Goal: Task Accomplishment & Management: Complete application form

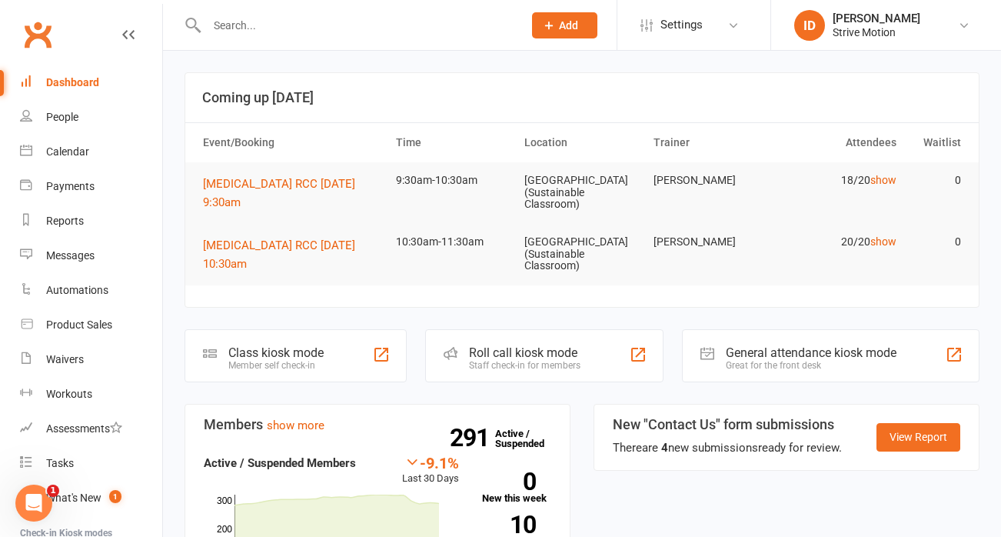
click at [254, 35] on input "text" at bounding box center [357, 26] width 310 height 22
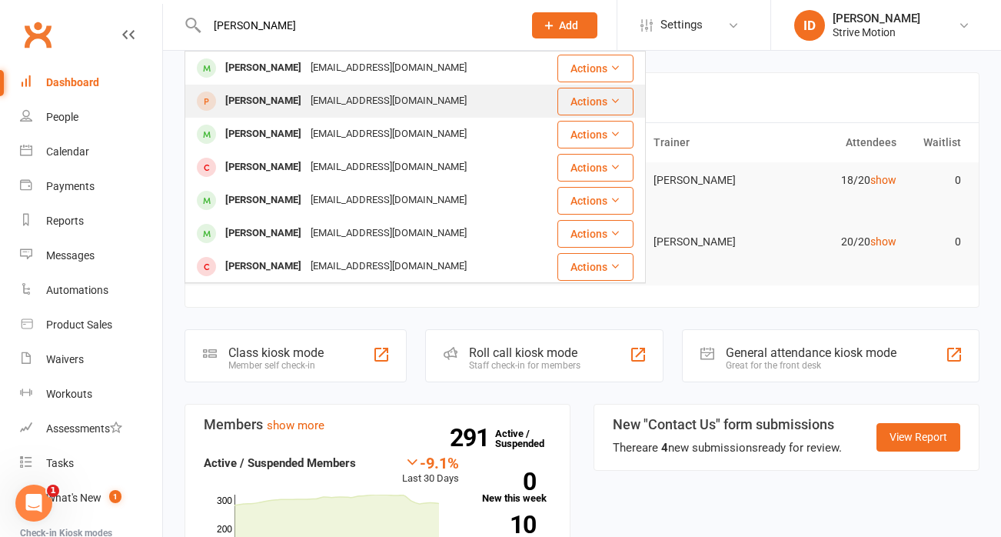
type input "[PERSON_NAME]"
click at [263, 102] on div "[PERSON_NAME]" at bounding box center [263, 101] width 85 height 22
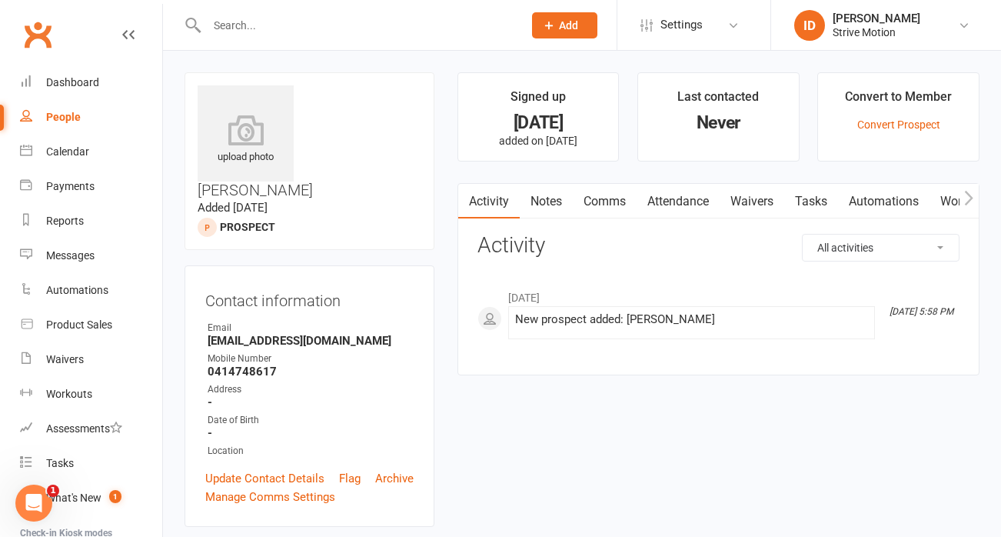
click at [245, 32] on input "text" at bounding box center [357, 26] width 310 height 22
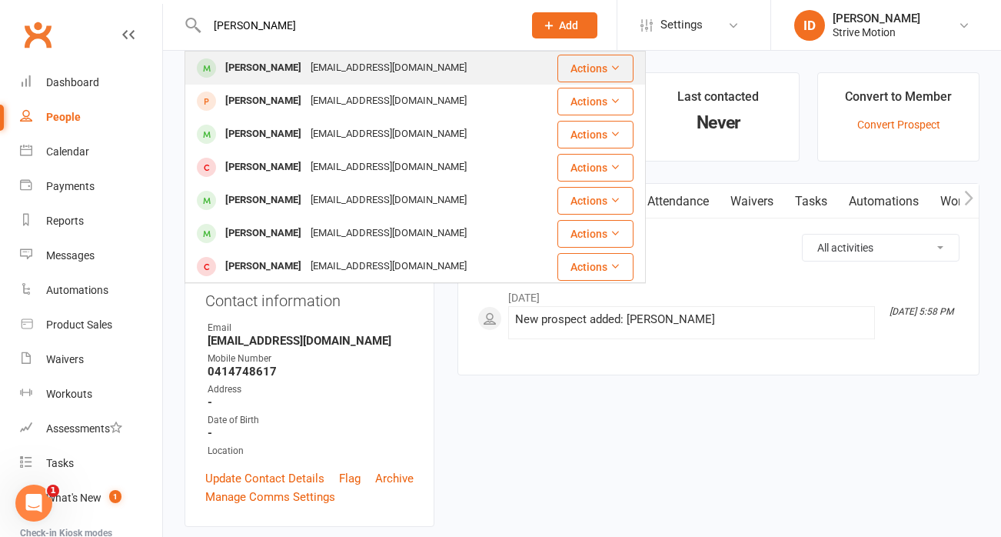
type input "[PERSON_NAME]"
click at [284, 63] on div "[PERSON_NAME]" at bounding box center [263, 68] width 85 height 22
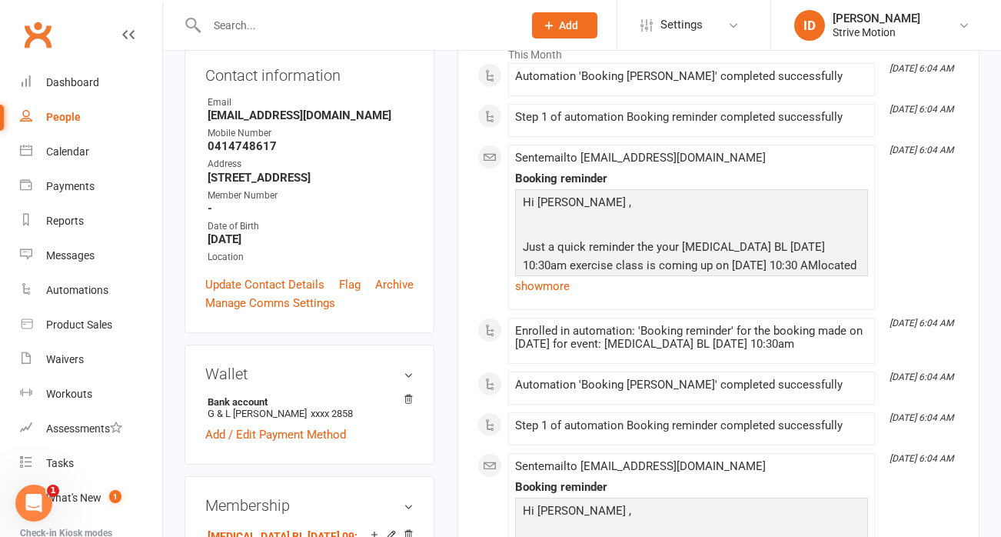
scroll to position [271, 0]
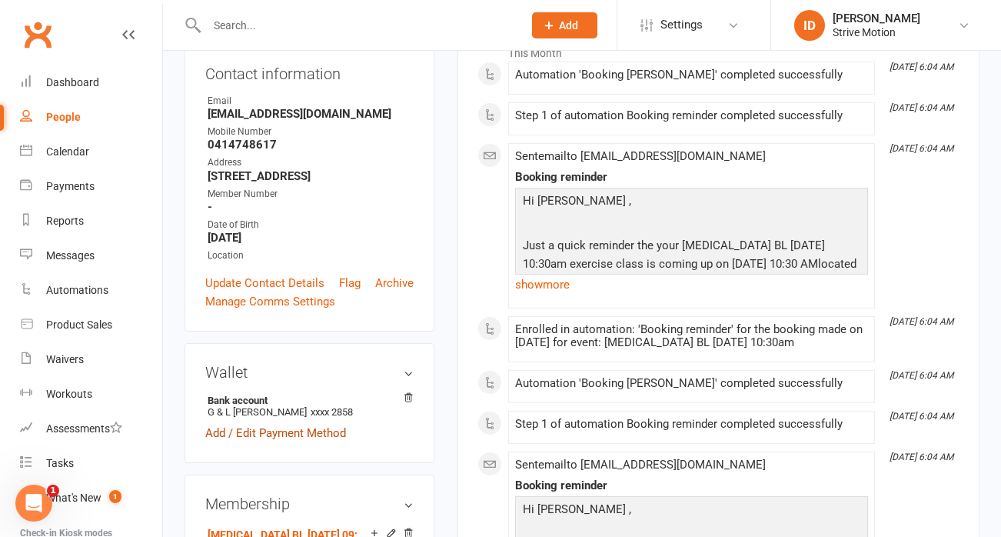
click at [230, 424] on link "Add / Edit Payment Method" at bounding box center [275, 433] width 141 height 18
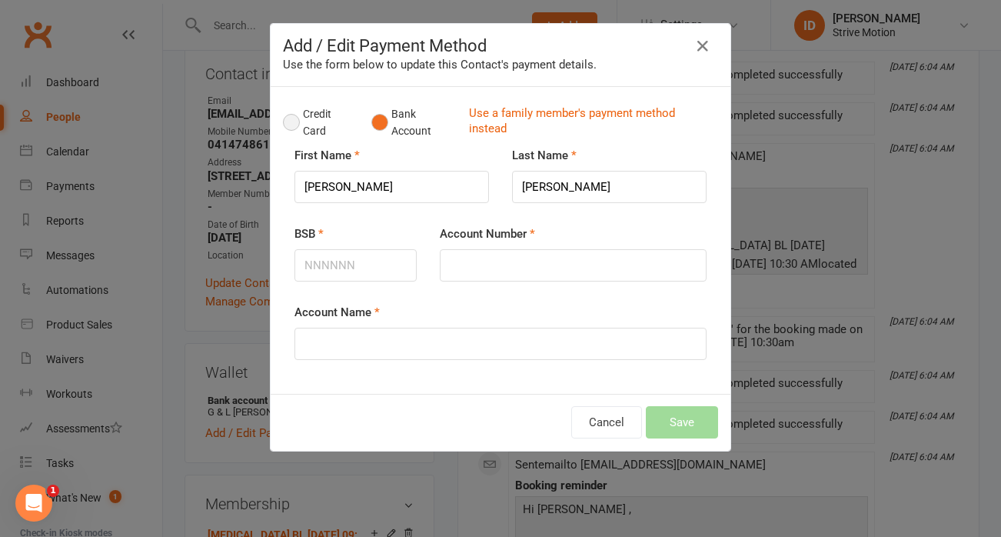
click at [298, 125] on button "Credit Card" at bounding box center [319, 122] width 72 height 47
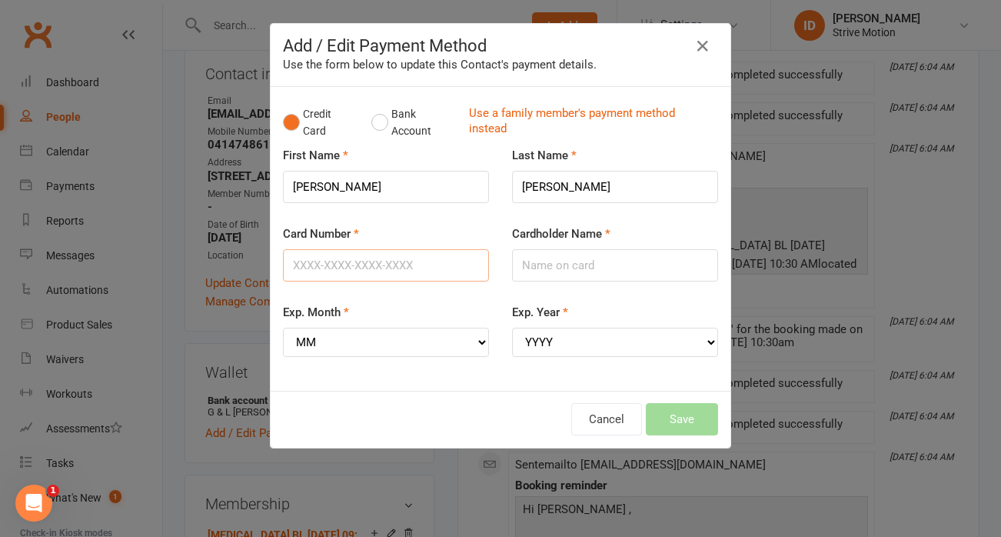
click at [378, 277] on input "Card Number" at bounding box center [386, 265] width 206 height 32
type input "[CREDIT_CARD_NUMBER]"
click at [402, 341] on select "MM 01 02 03 04 05 06 07 08 09 10 11 12" at bounding box center [386, 342] width 206 height 29
select select "05"
click at [283, 328] on select "MM 01 02 03 04 05 06 07 08 09 10 11 12" at bounding box center [386, 342] width 206 height 29
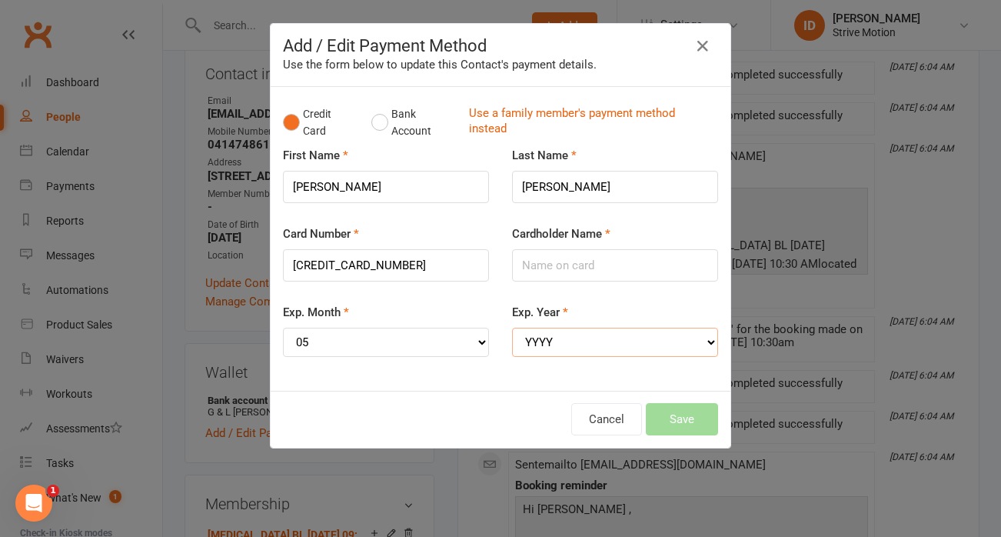
click at [556, 341] on select "YYYY 2025 2026 2027 2028 2029 2030 2031 2032 2033 2034" at bounding box center [615, 342] width 206 height 29
select select "2028"
click at [512, 328] on select "YYYY 2025 2026 2027 2028 2029 2030 2031 2032 2033 2034" at bounding box center [615, 342] width 206 height 29
click at [568, 262] on input "Cardholder Name" at bounding box center [615, 265] width 206 height 32
type input "[PERSON_NAME]"
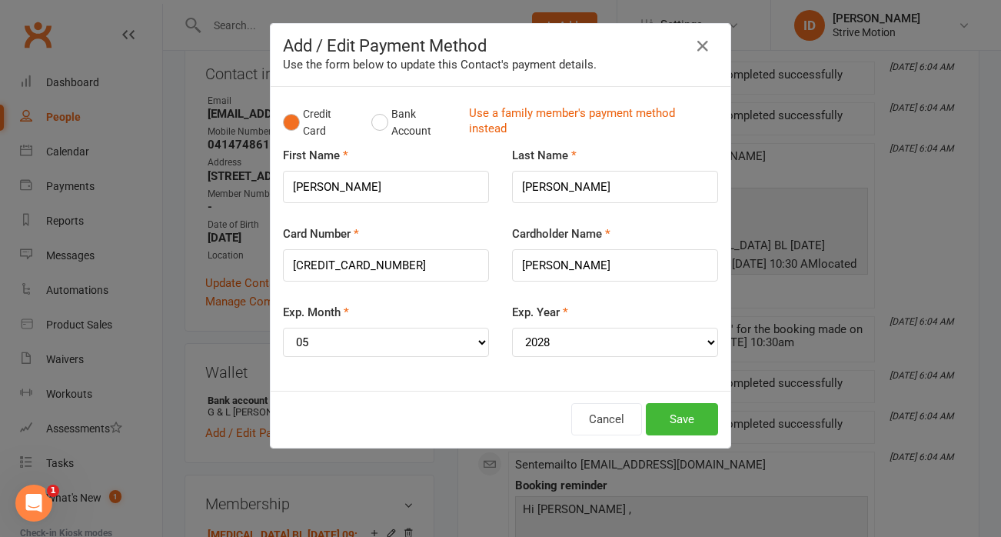
click at [418, 293] on div "Card Number [CREDIT_CARD_NUMBER]" at bounding box center [385, 264] width 229 height 78
click at [684, 411] on button "Save" at bounding box center [682, 419] width 72 height 32
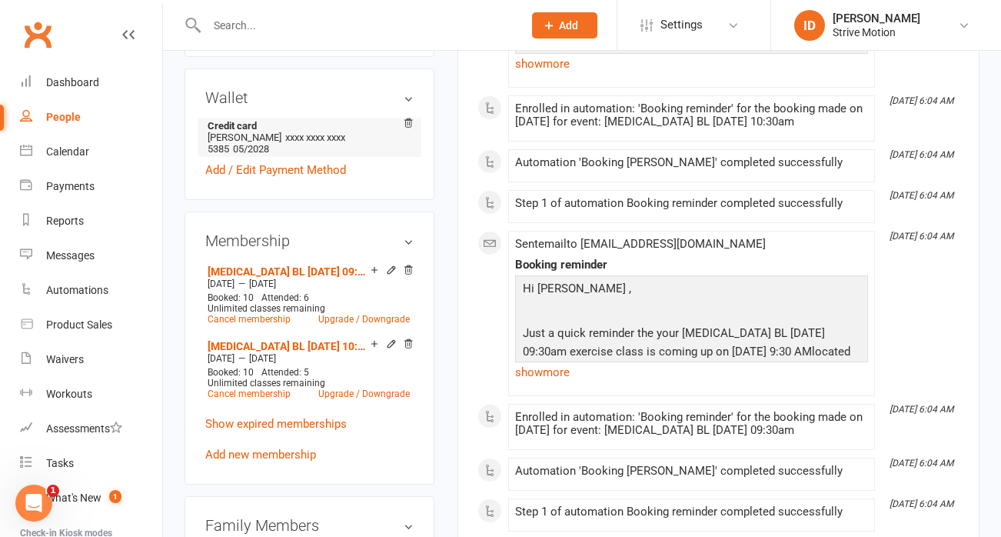
scroll to position [579, 0]
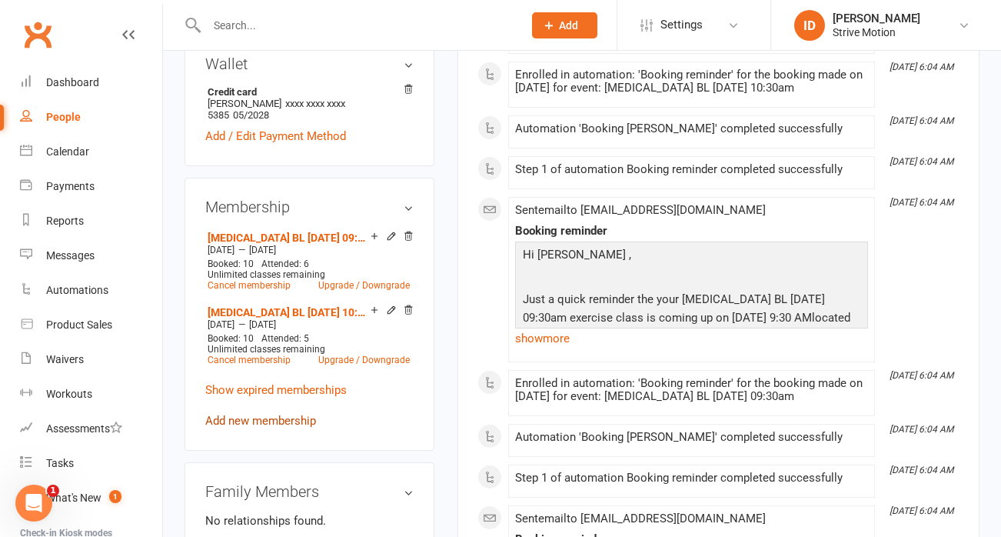
click at [257, 414] on link "Add new membership" at bounding box center [260, 421] width 111 height 14
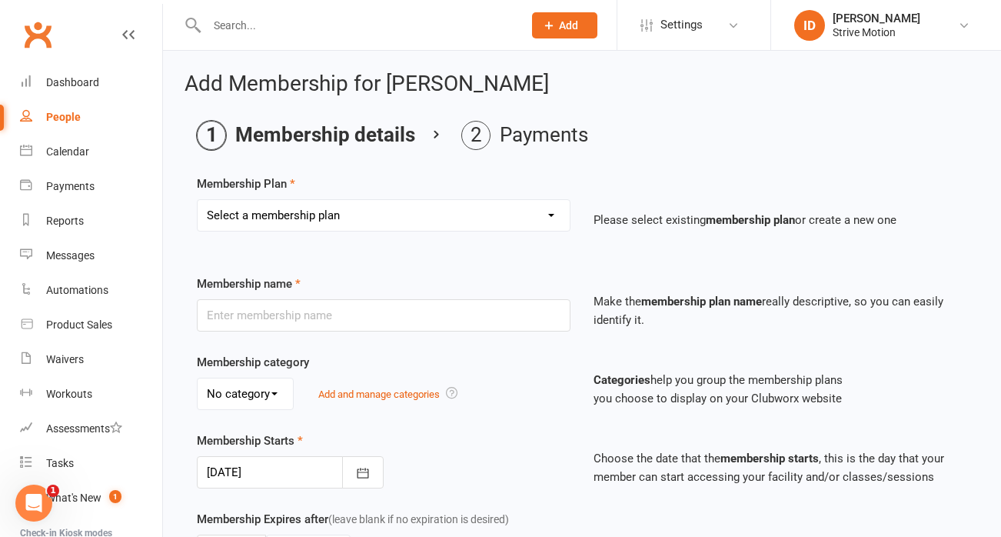
click at [307, 217] on select "Select a membership plan Create new Membership Plan T4 RCC [DATE] 9am T4 BL [DA…" at bounding box center [384, 215] width 372 height 31
select select "2"
click at [198, 200] on select "Select a membership plan Create new Membership Plan T4 RCC [DATE] 9am T4 BL [DA…" at bounding box center [384, 215] width 372 height 31
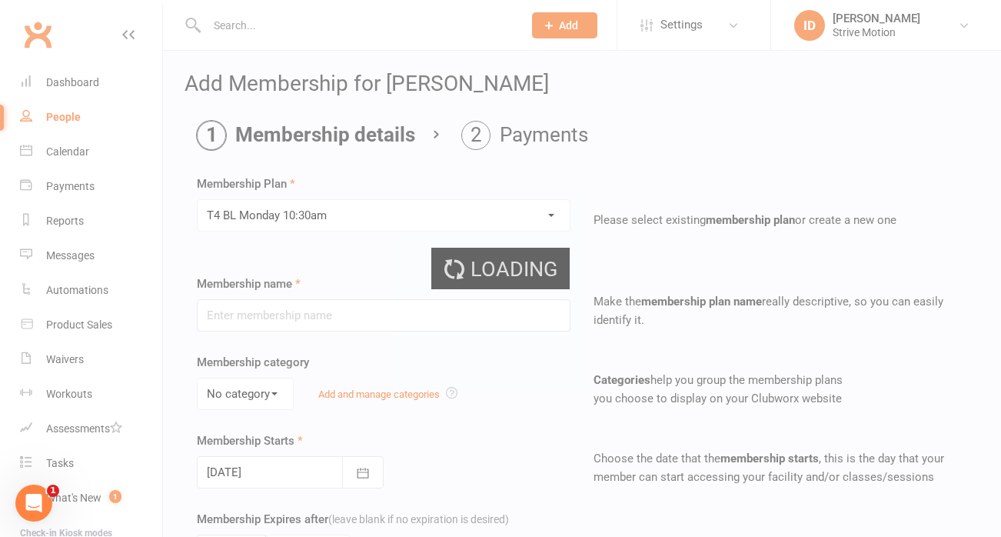
type input "T4 BL [DATE] 10:30am"
select select "0"
type input "20"
select select "1"
type input "11"
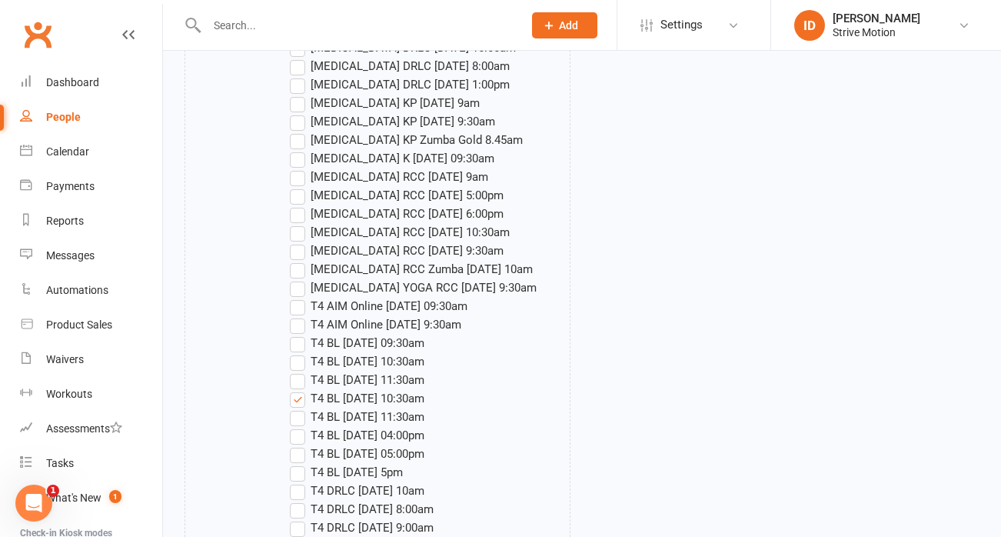
scroll to position [2760, 0]
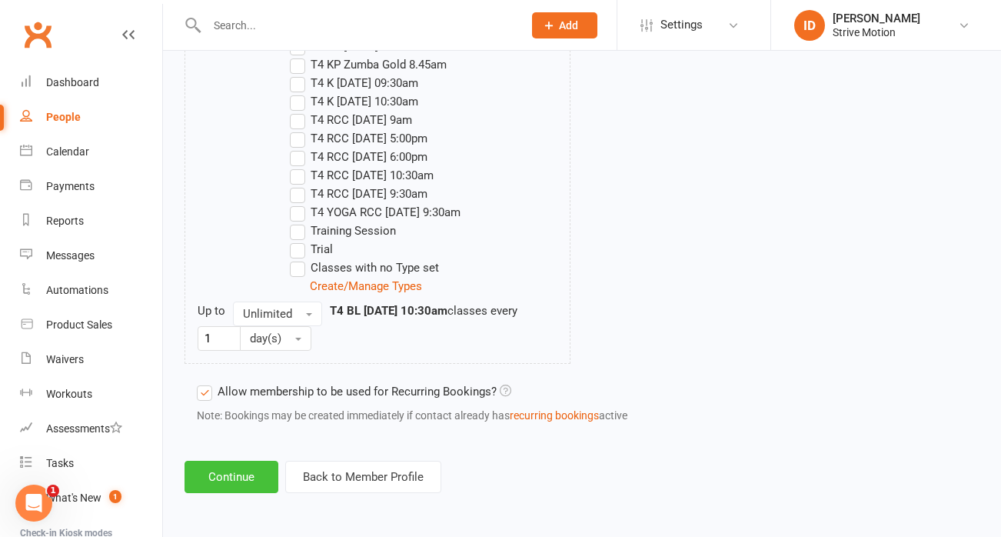
click at [225, 473] on button "Continue" at bounding box center [232, 477] width 94 height 32
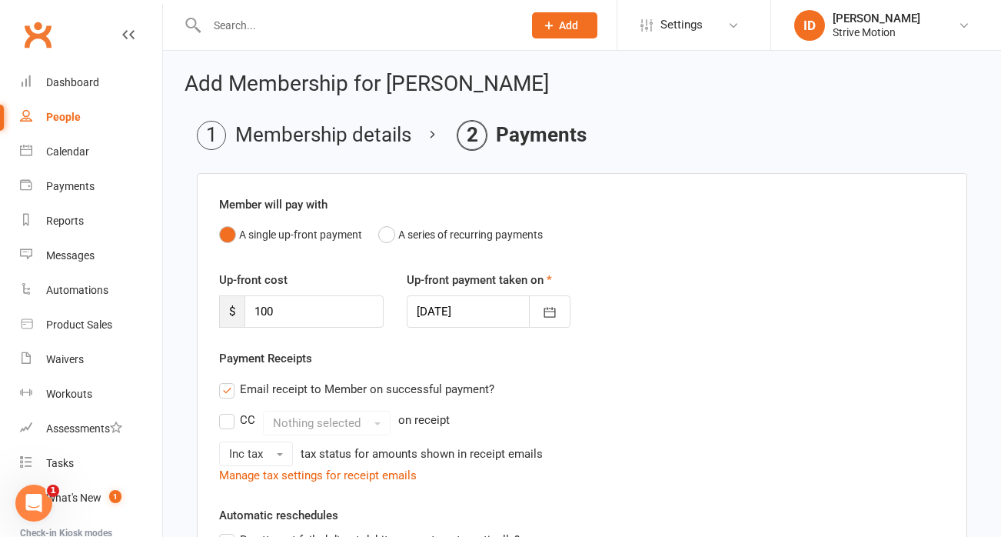
scroll to position [362, 0]
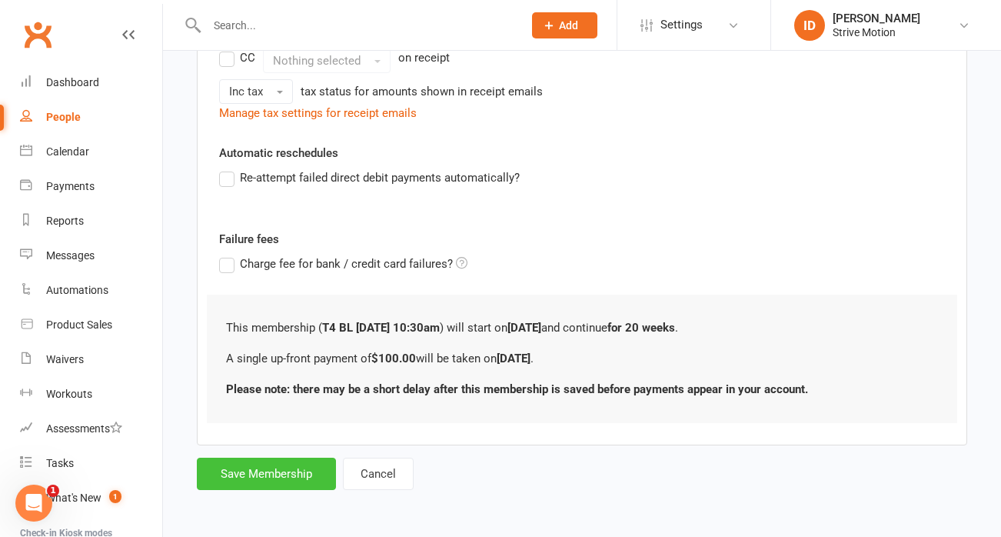
click at [264, 473] on button "Save Membership" at bounding box center [266, 474] width 139 height 32
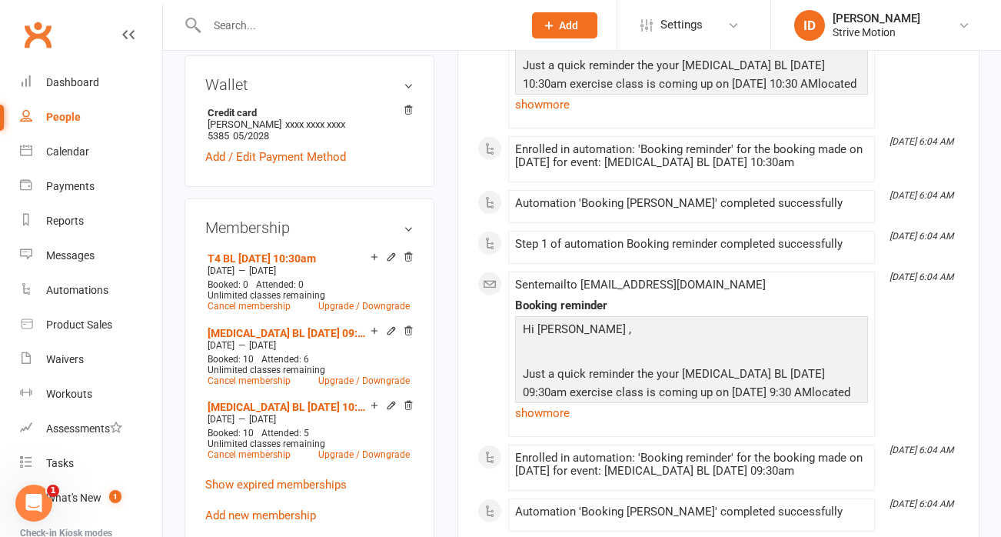
scroll to position [578, 0]
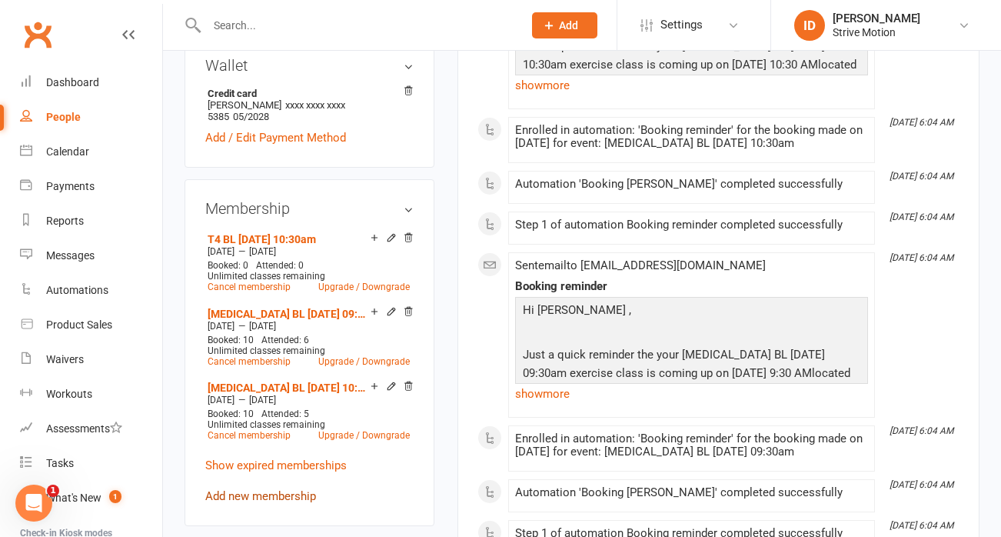
click at [265, 489] on link "Add new membership" at bounding box center [260, 496] width 111 height 14
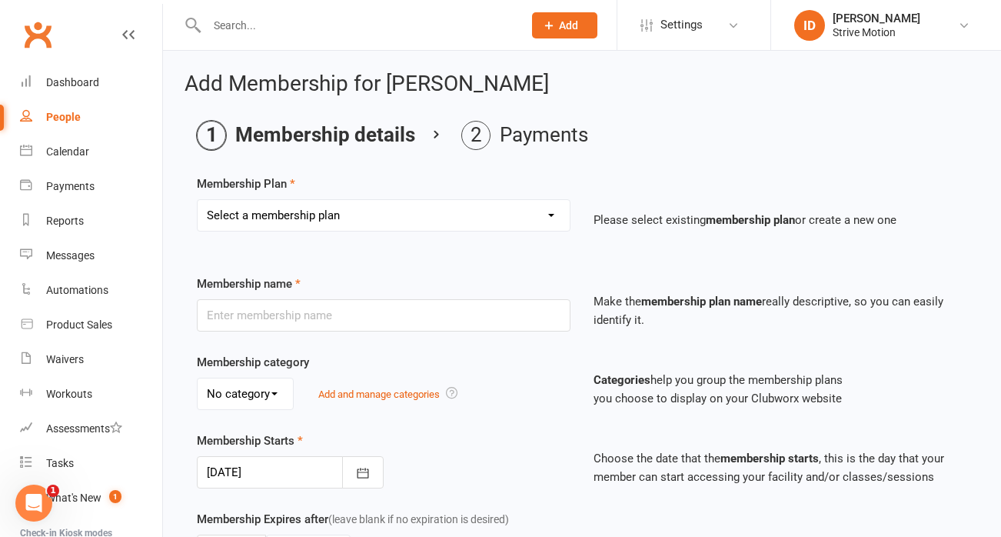
click at [336, 215] on select "Select a membership plan Create new Membership Plan T4 RCC [DATE] 9am T4 BL [DA…" at bounding box center [384, 215] width 372 height 31
select select "21"
click at [198, 200] on select "Select a membership plan Create new Membership Plan T4 RCC [DATE] 9am T4 BL [DA…" at bounding box center [384, 215] width 372 height 31
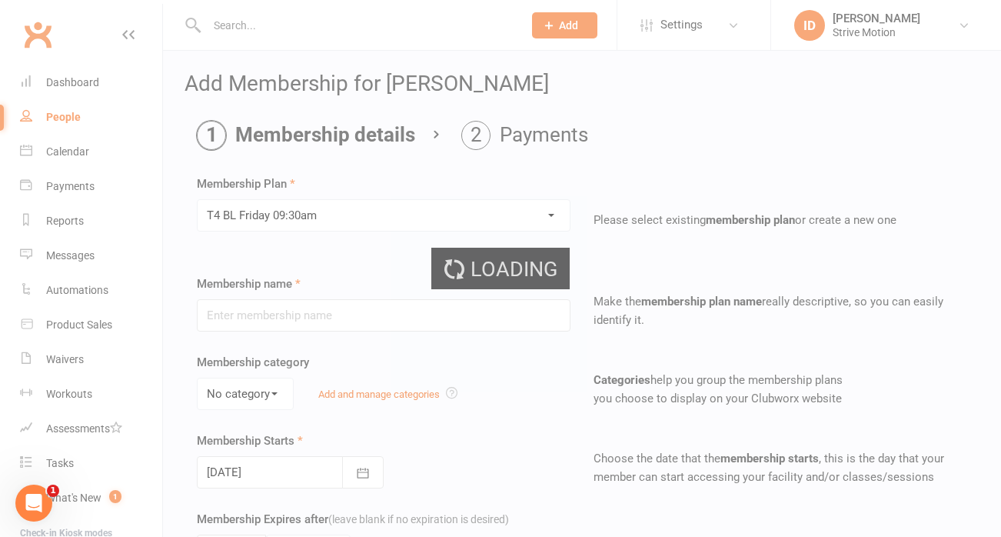
type input "T4 BL [DATE] 09:30am"
select select "0"
type input "20"
select select "1"
type input "11"
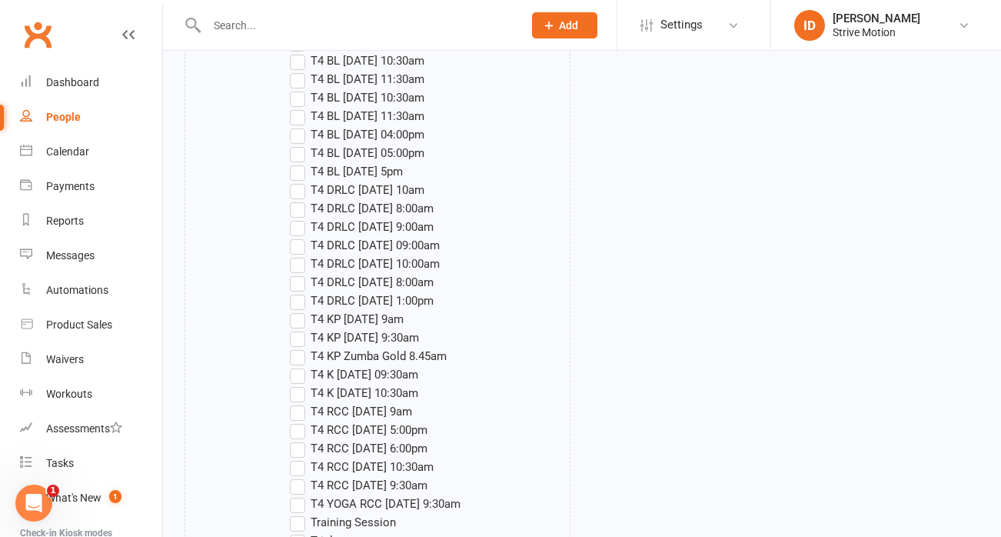
scroll to position [2760, 0]
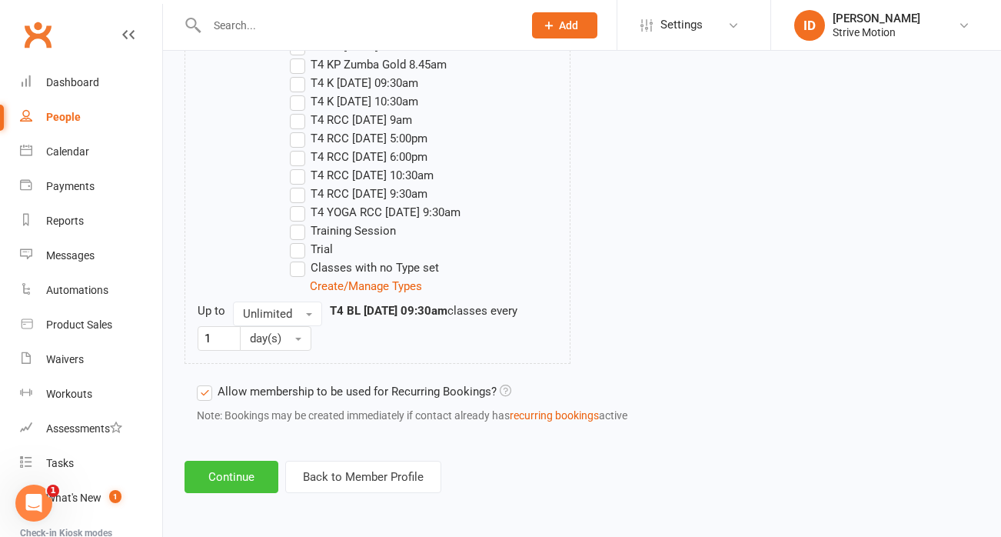
click at [238, 474] on button "Continue" at bounding box center [232, 477] width 94 height 32
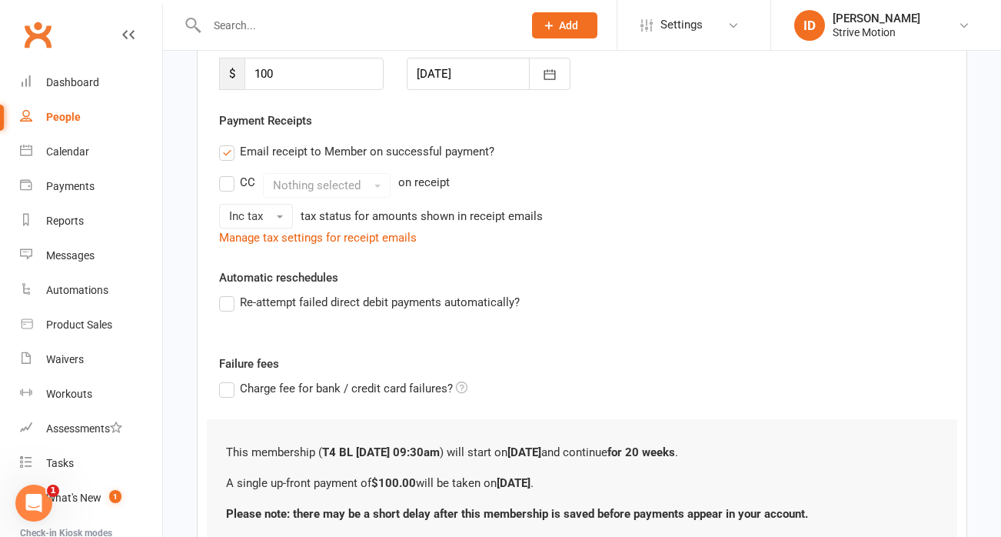
scroll to position [362, 0]
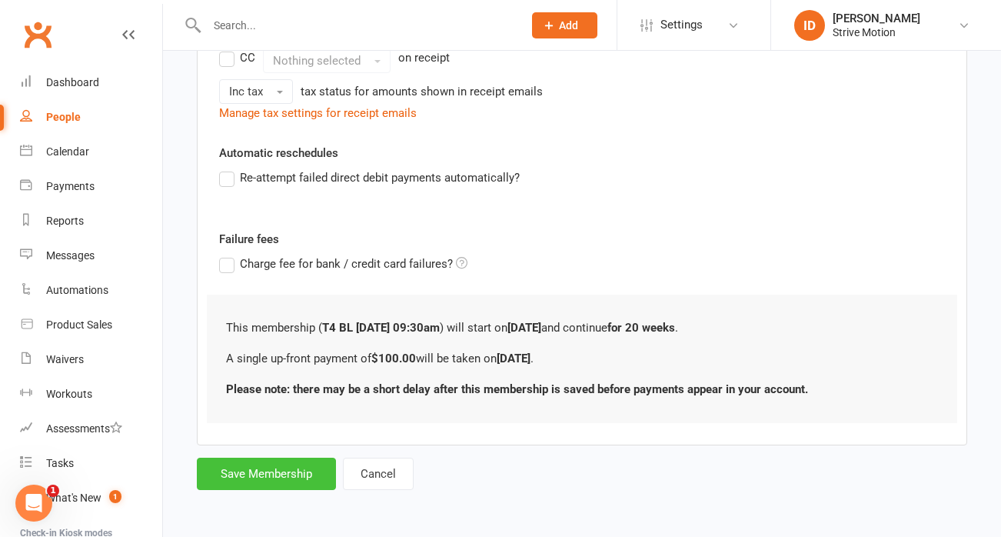
click at [290, 475] on button "Save Membership" at bounding box center [266, 474] width 139 height 32
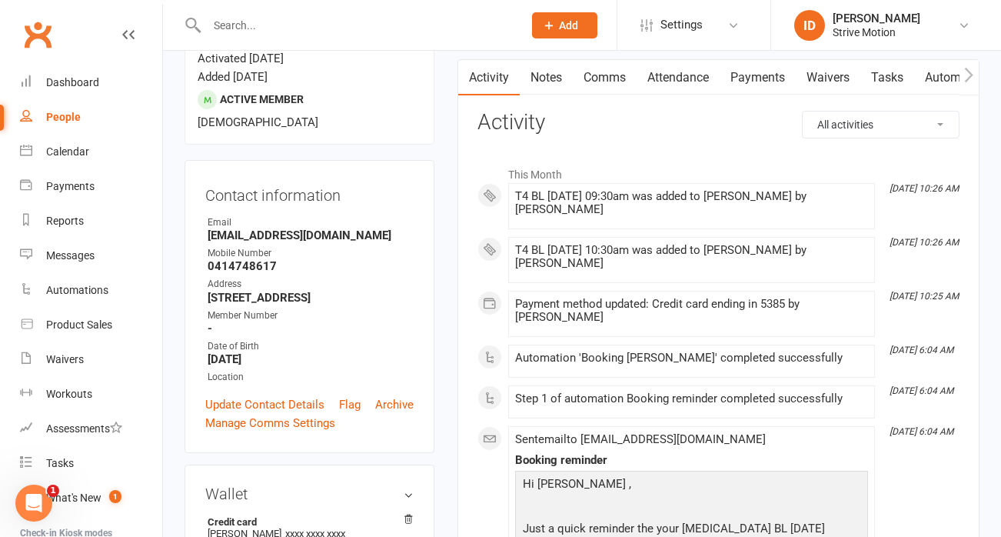
scroll to position [128, 0]
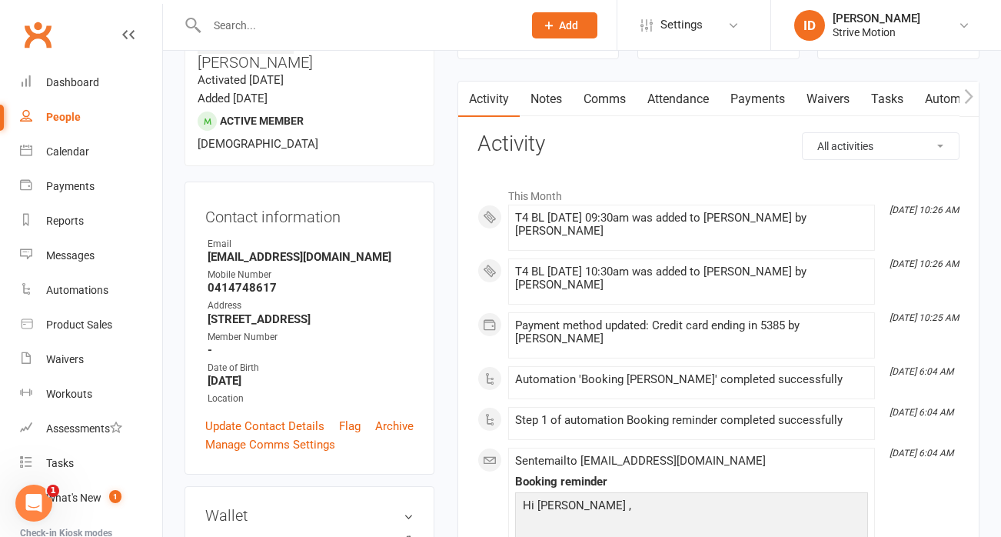
click at [545, 105] on link "Notes" at bounding box center [546, 99] width 53 height 35
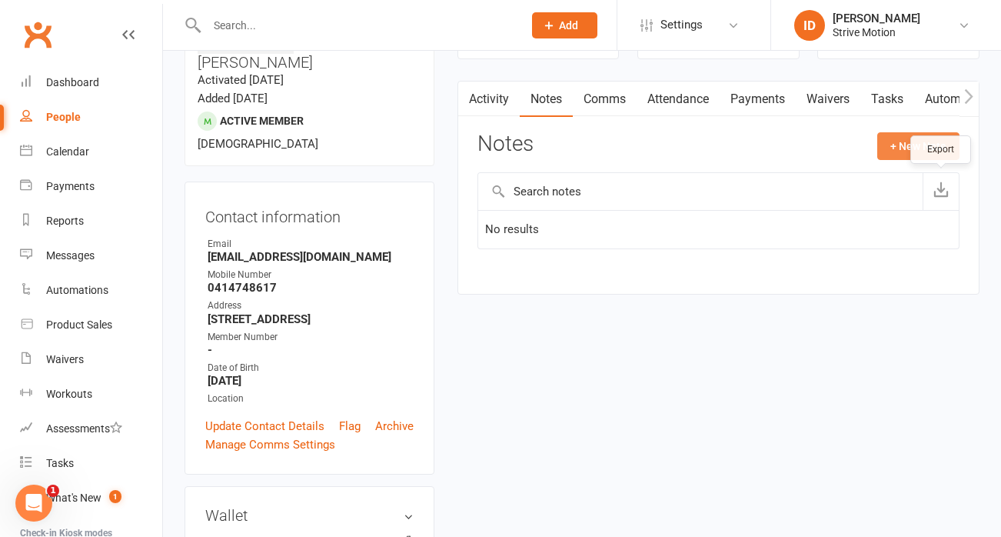
click at [914, 141] on button "+ New Note" at bounding box center [918, 146] width 82 height 28
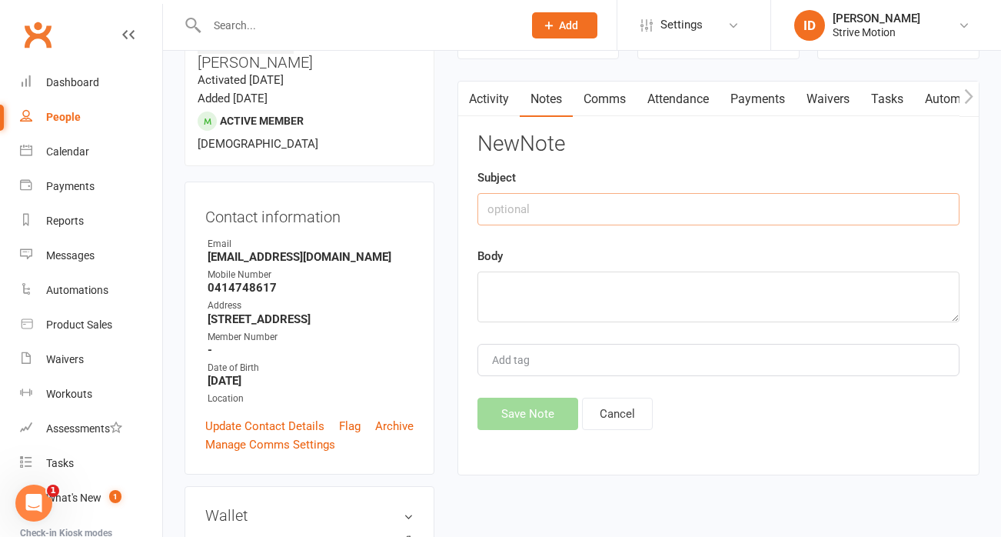
click at [545, 213] on input "text" at bounding box center [719, 209] width 482 height 32
type input "Booked and paid T4 classes over the phone"
click at [516, 294] on textarea at bounding box center [719, 296] width 482 height 51
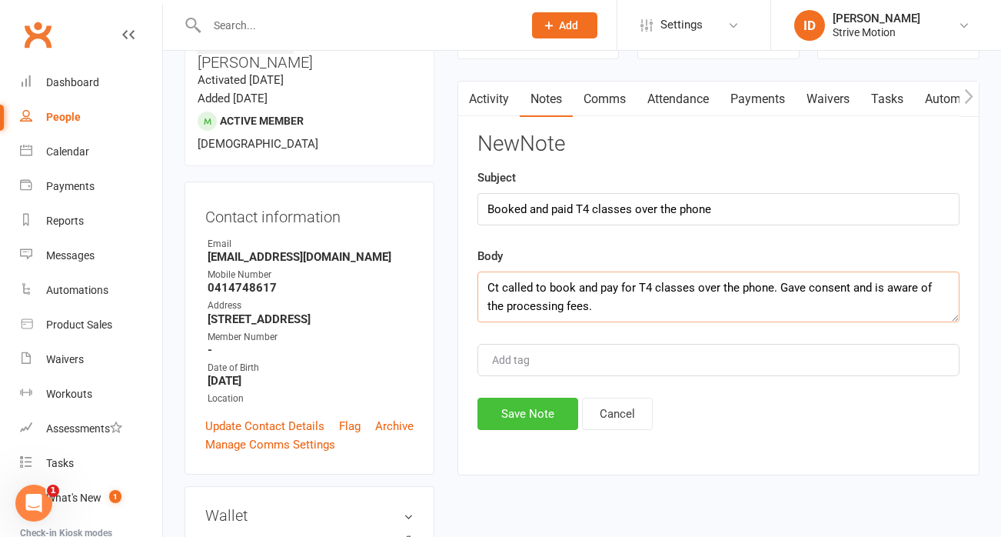
type textarea "Ct called to book and pay for T4 classes over the phone. Gave consent and is aw…"
click at [539, 414] on button "Save Note" at bounding box center [528, 414] width 101 height 32
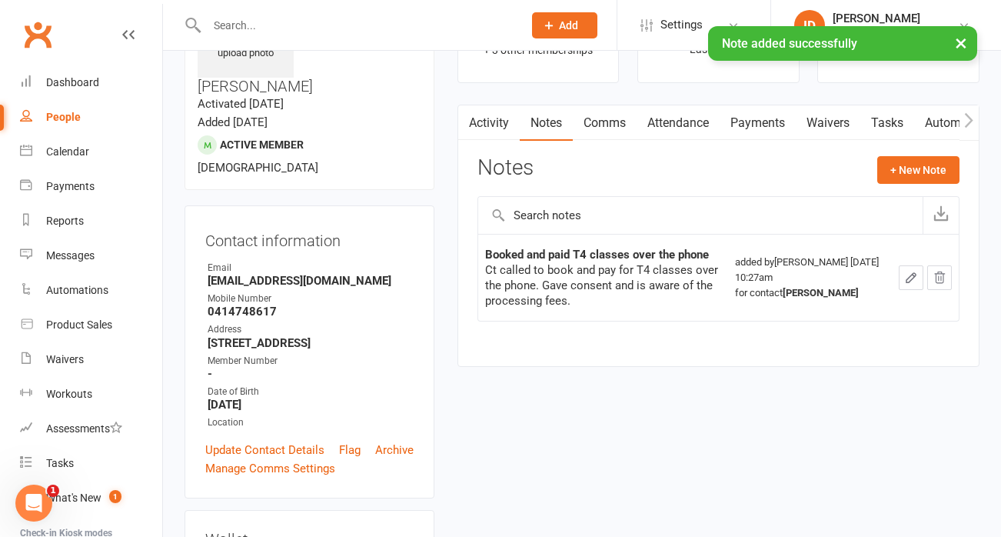
scroll to position [72, 0]
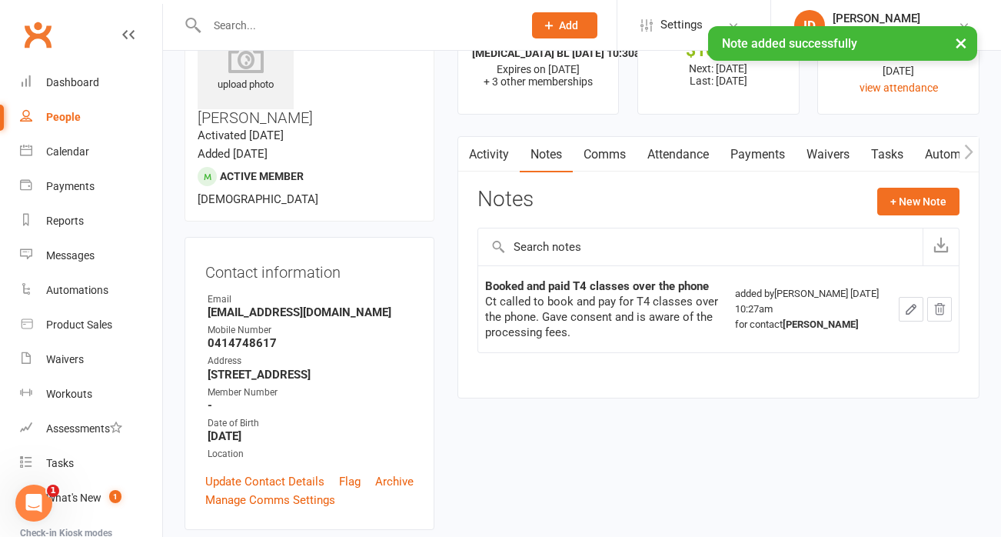
click at [464, 149] on icon "button" at bounding box center [467, 152] width 9 height 16
click at [480, 153] on link "Activity" at bounding box center [489, 154] width 62 height 35
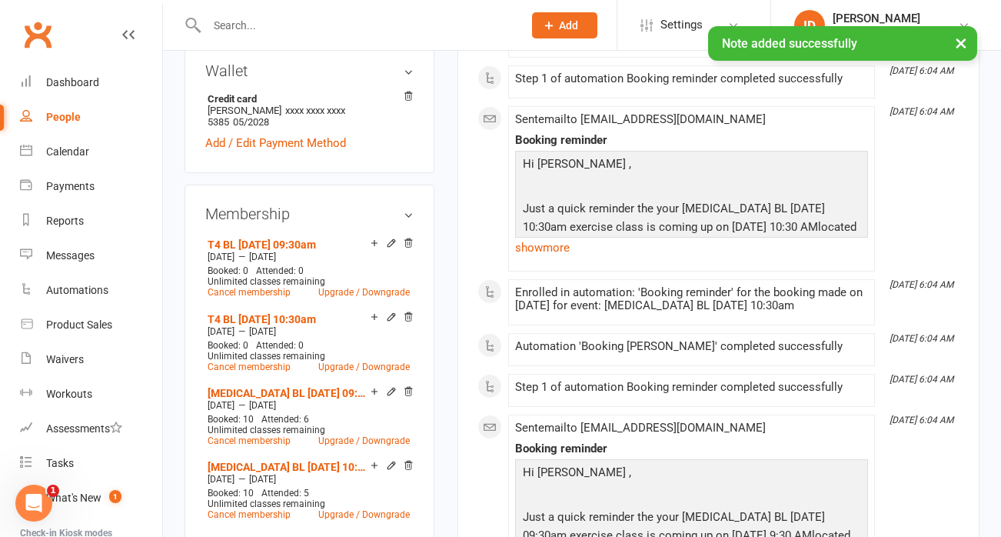
scroll to position [574, 0]
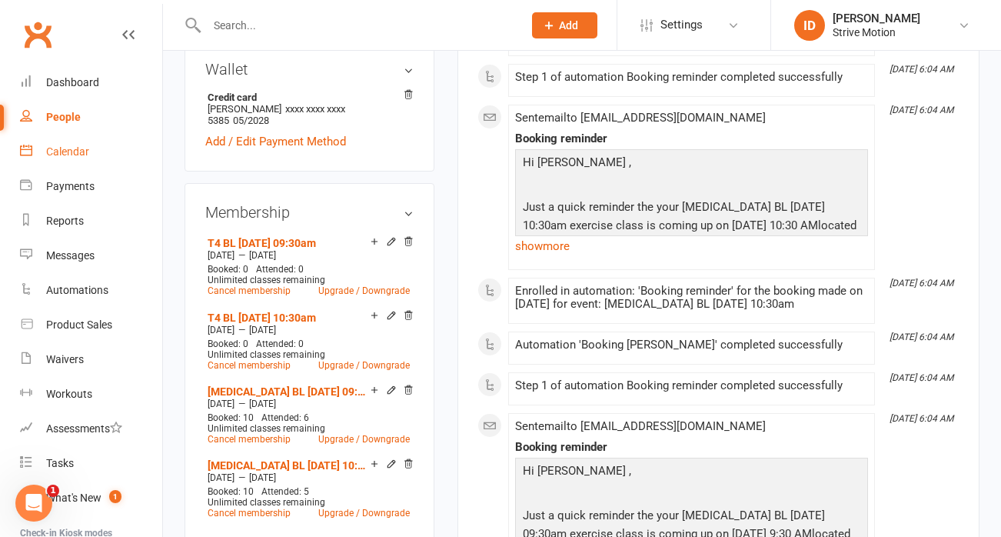
click at [75, 155] on div "Calendar" at bounding box center [67, 151] width 43 height 12
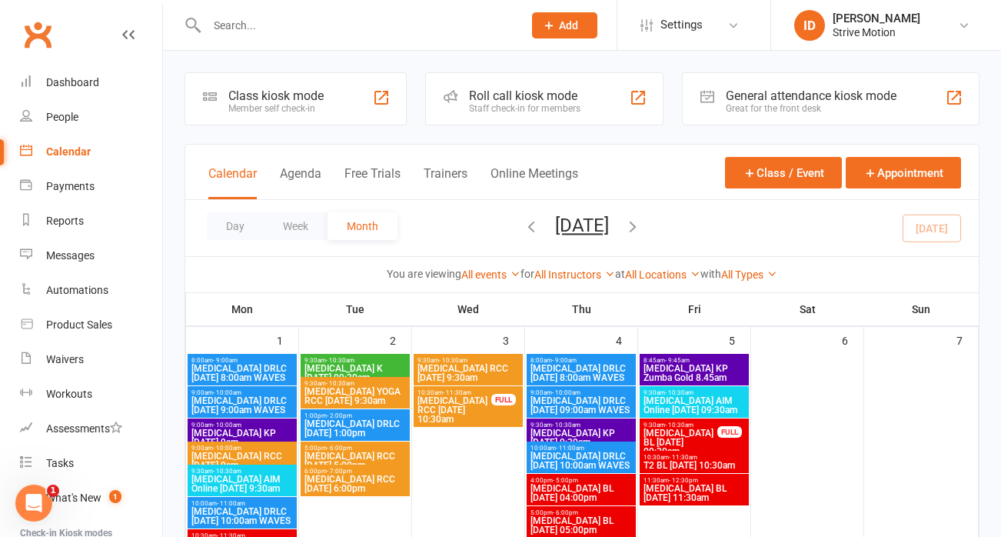
click at [641, 226] on icon "button" at bounding box center [632, 226] width 17 height 17
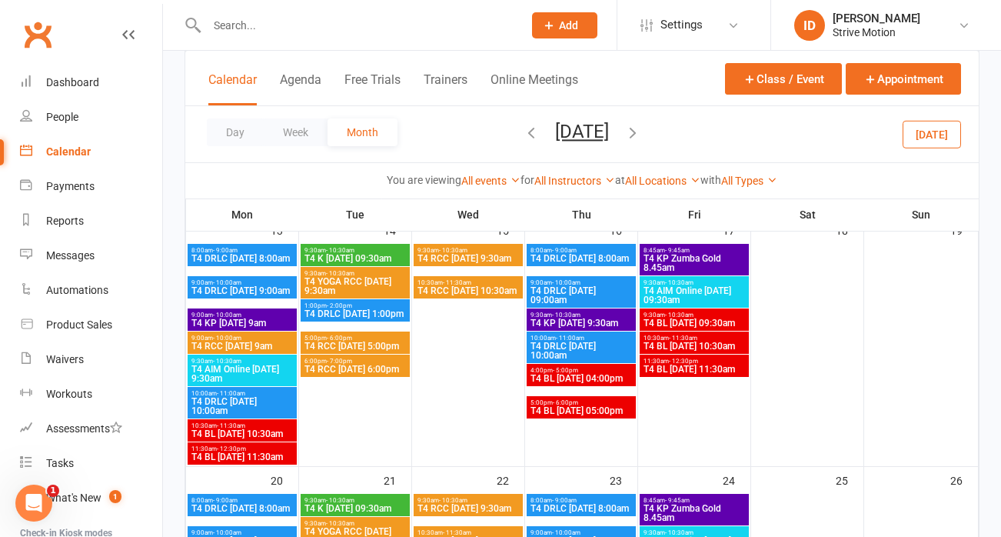
scroll to position [310, 0]
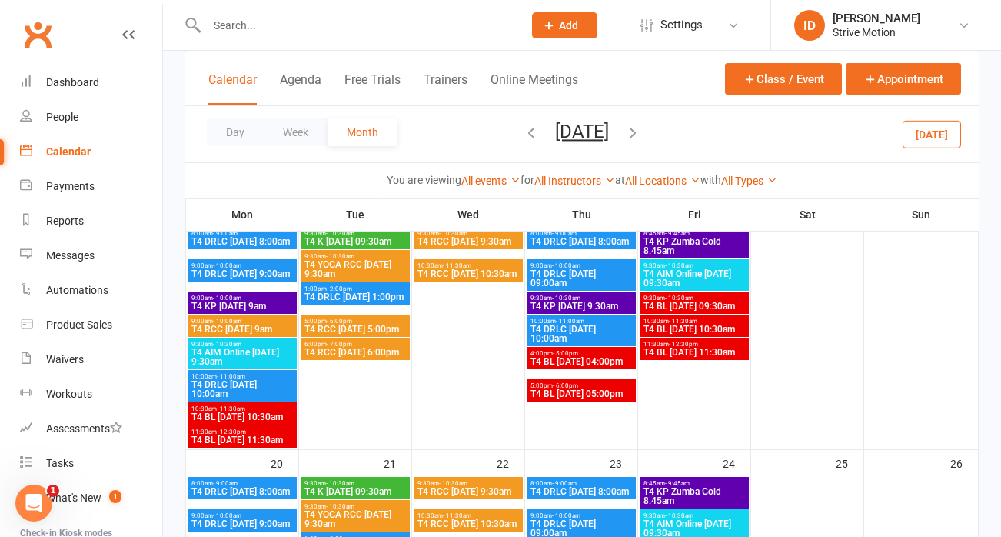
click at [272, 410] on span "10:30am - 11:30am" at bounding box center [242, 408] width 103 height 7
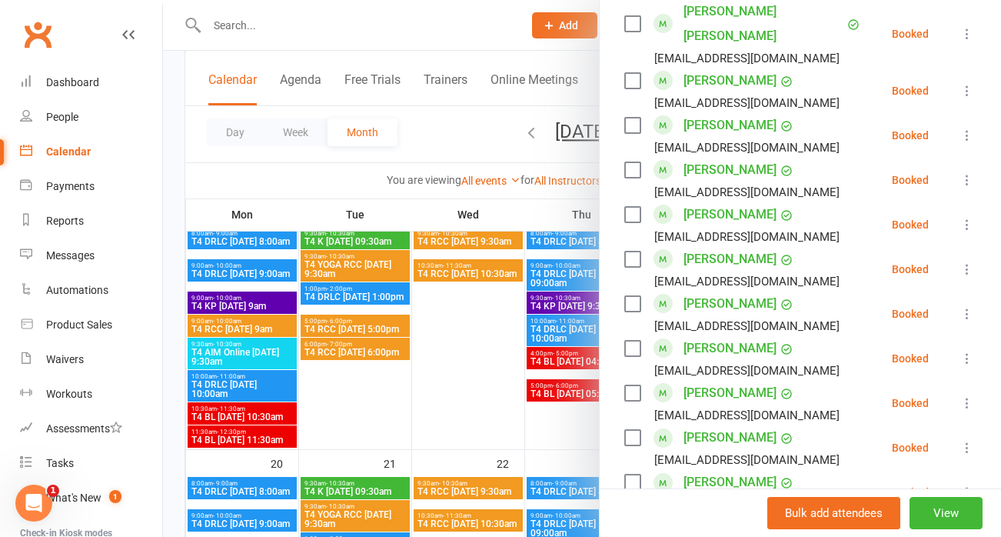
scroll to position [1044, 0]
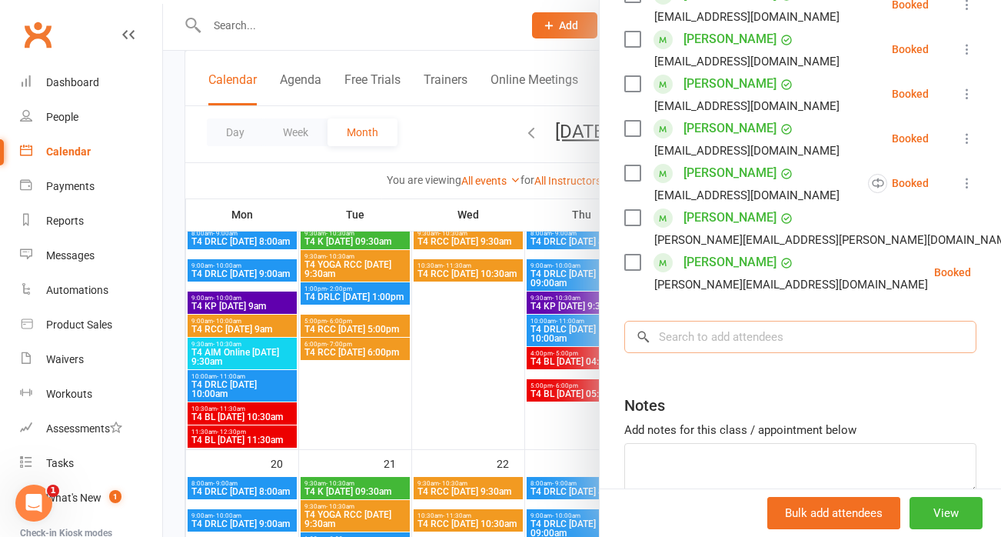
click at [714, 321] on input "search" at bounding box center [800, 337] width 352 height 32
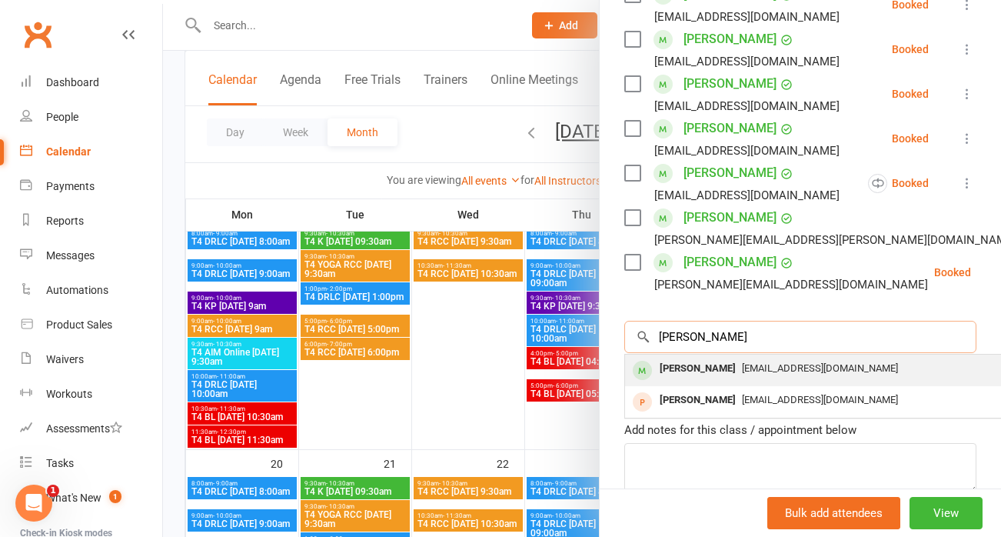
type input "[PERSON_NAME]"
click at [744, 362] on span "[EMAIL_ADDRESS][DOMAIN_NAME]" at bounding box center [820, 368] width 156 height 12
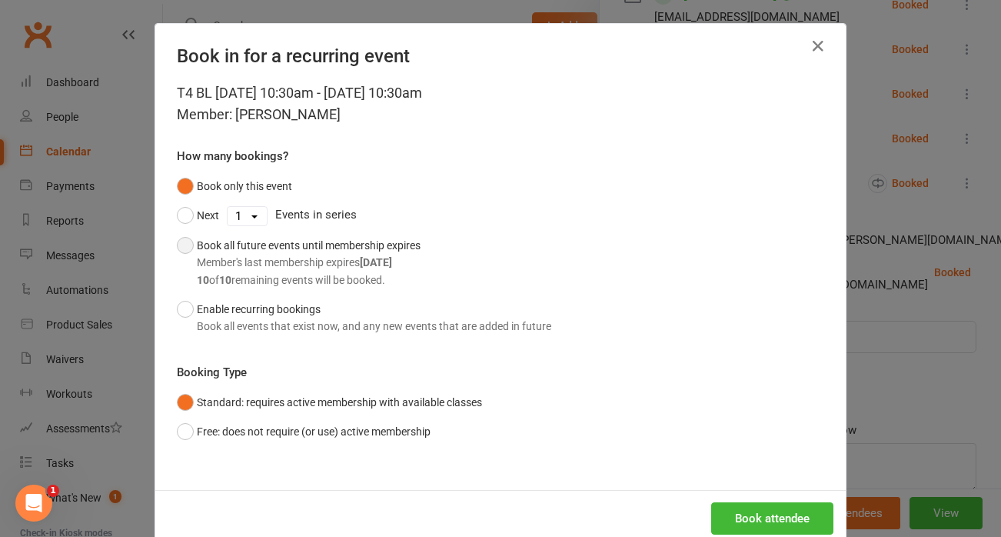
click at [195, 241] on button "Book all future events until membership expires Member's last membership expire…" at bounding box center [299, 263] width 244 height 64
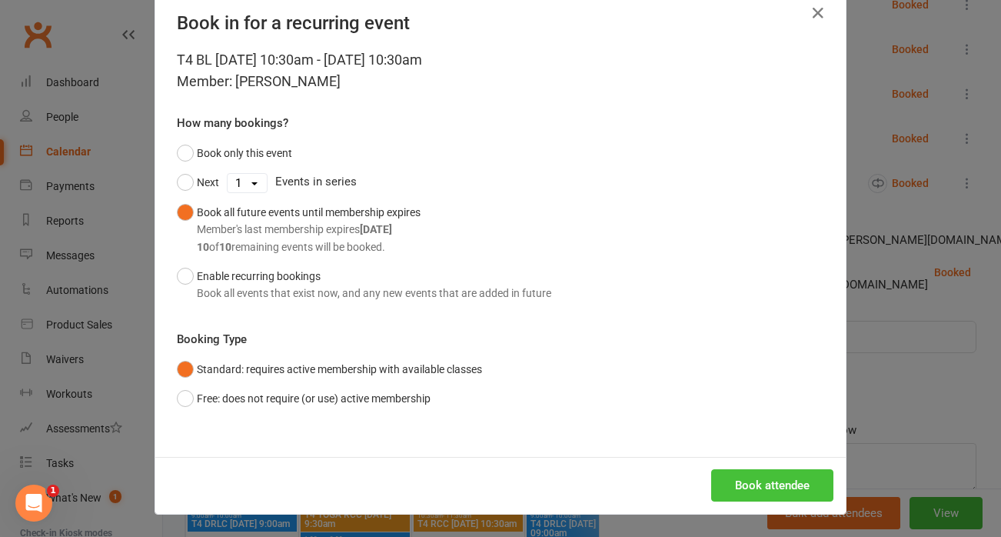
click at [771, 481] on button "Book attendee" at bounding box center [772, 485] width 122 height 32
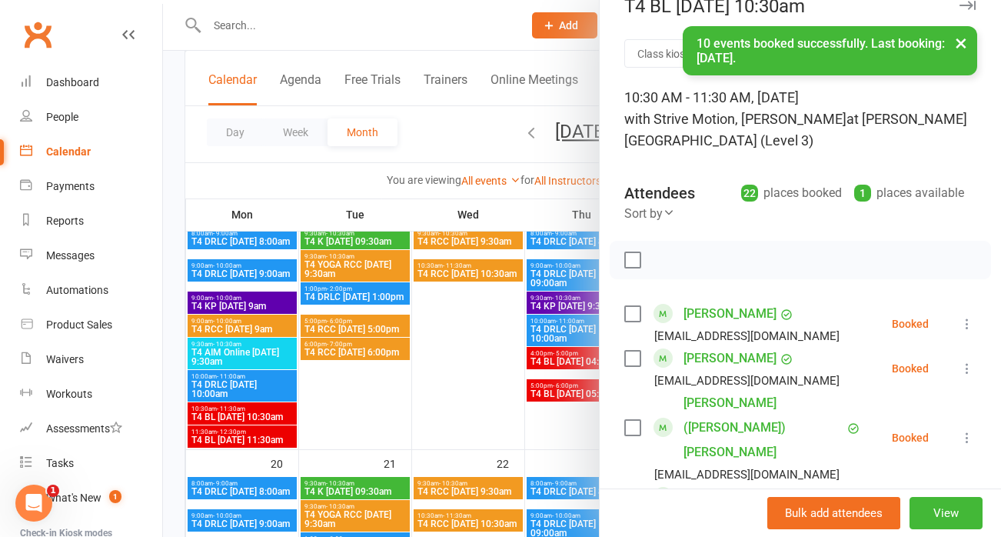
scroll to position [0, 0]
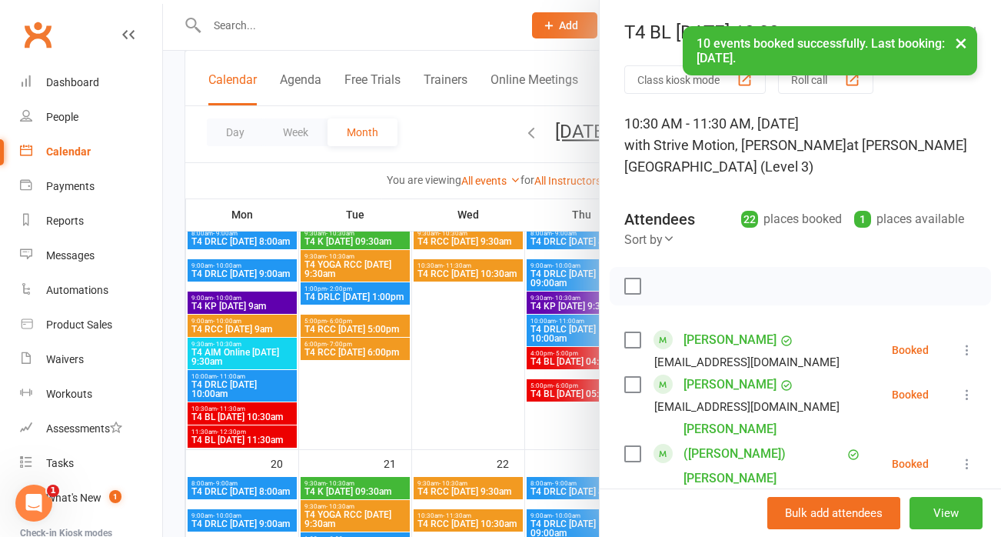
click at [960, 42] on button "×" at bounding box center [961, 42] width 28 height 33
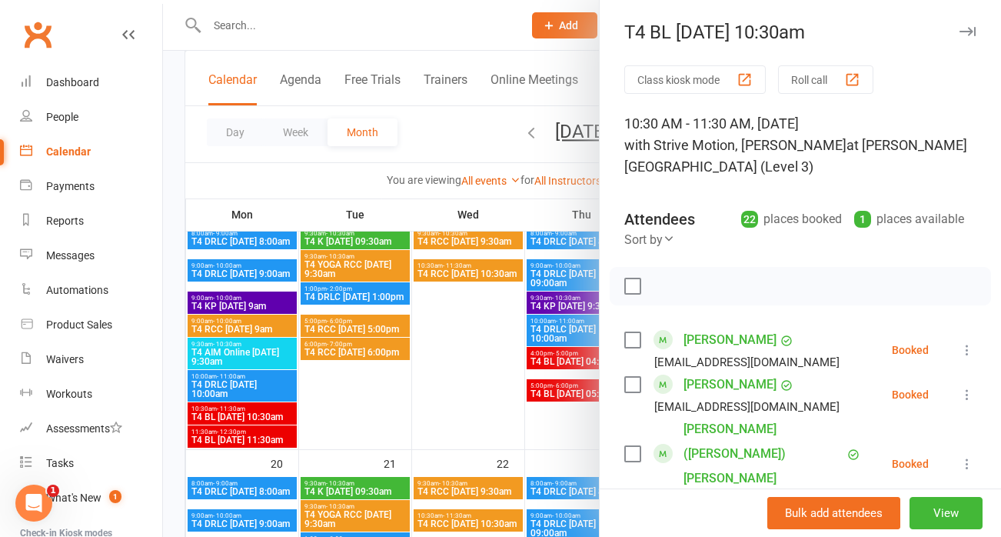
click at [970, 30] on icon "button" at bounding box center [968, 31] width 16 height 9
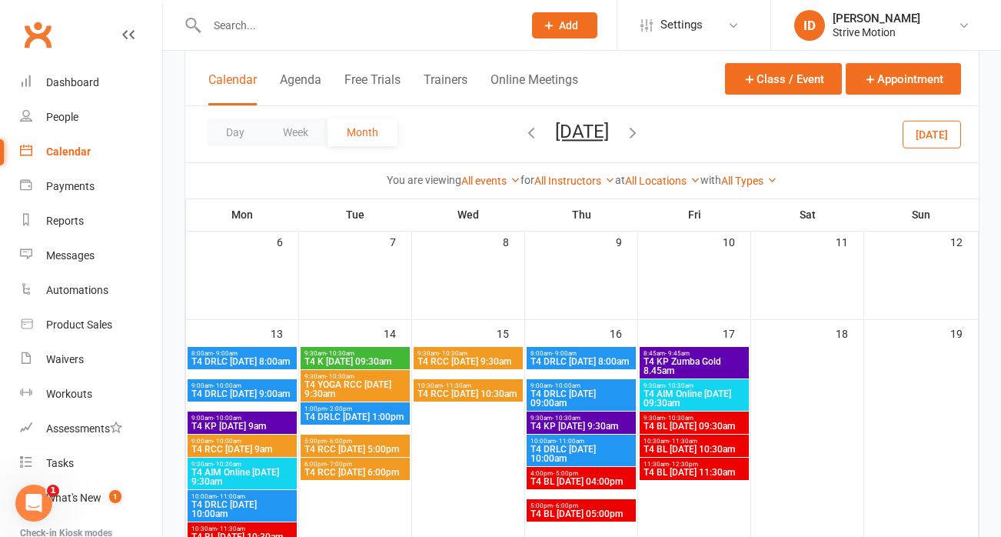
scroll to position [188, 0]
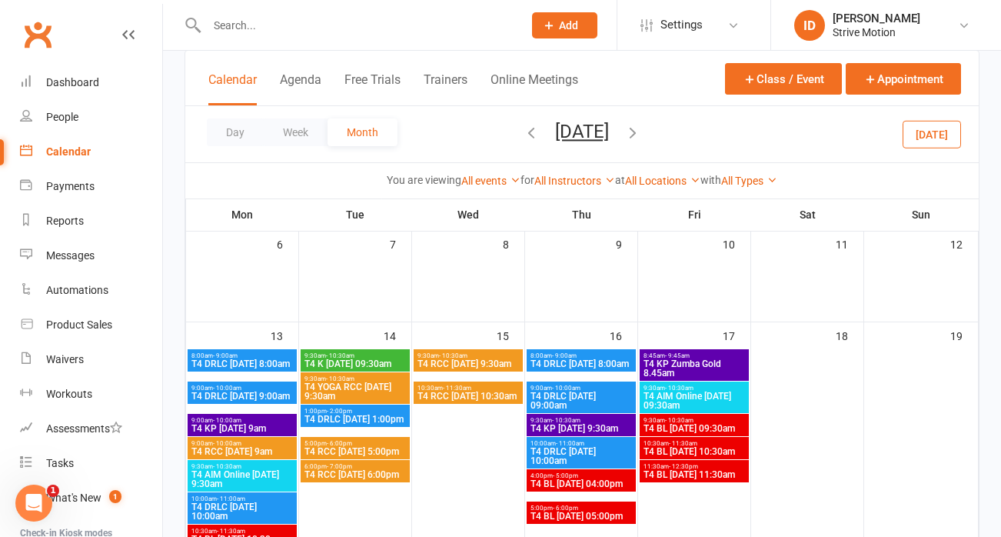
click at [737, 428] on span "T4 BL [DATE] 09:30am" at bounding box center [694, 428] width 103 height 9
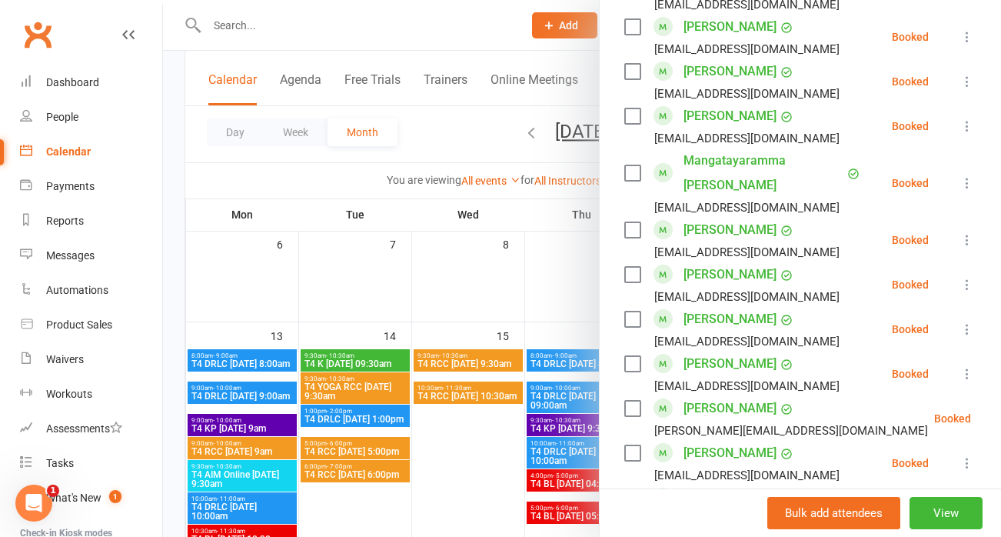
scroll to position [852, 0]
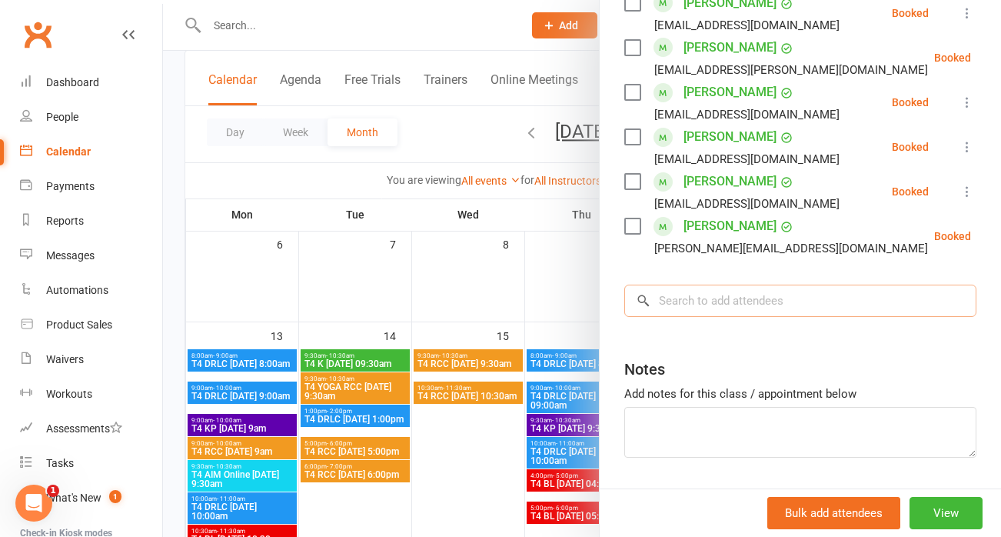
click at [674, 285] on input "search" at bounding box center [800, 301] width 352 height 32
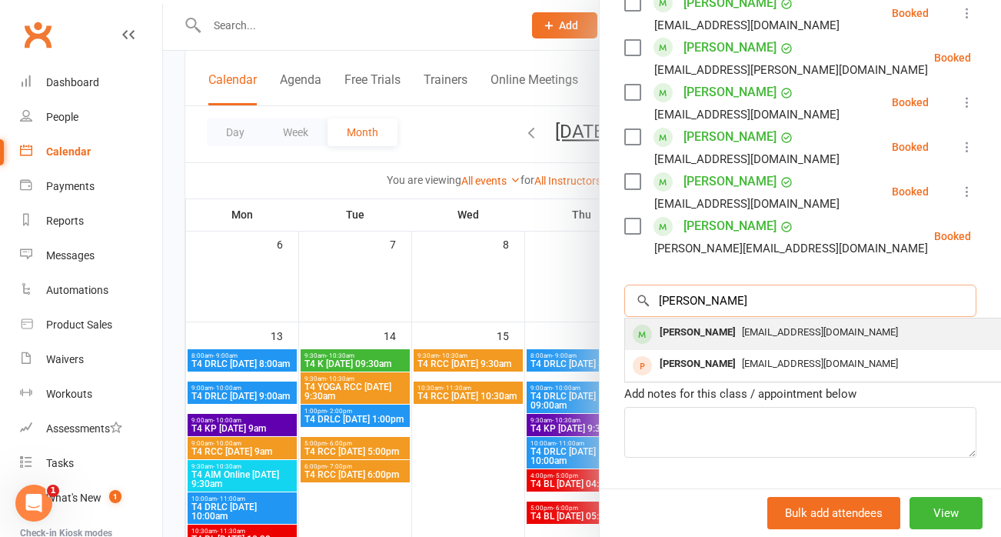
type input "[PERSON_NAME]"
click at [701, 321] on div "[PERSON_NAME]" at bounding box center [698, 332] width 88 height 22
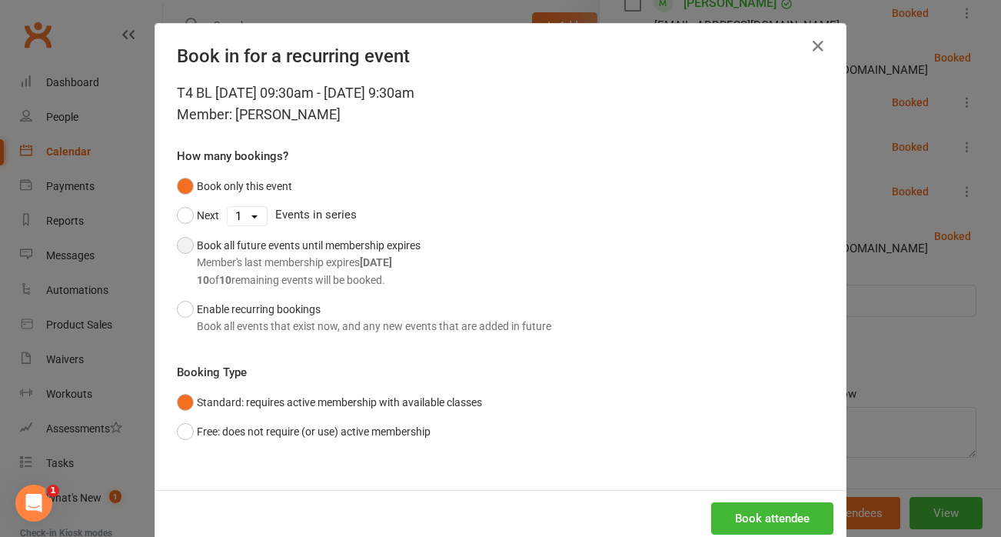
click at [190, 243] on button "Book all future events until membership expires Member's last membership expire…" at bounding box center [299, 263] width 244 height 64
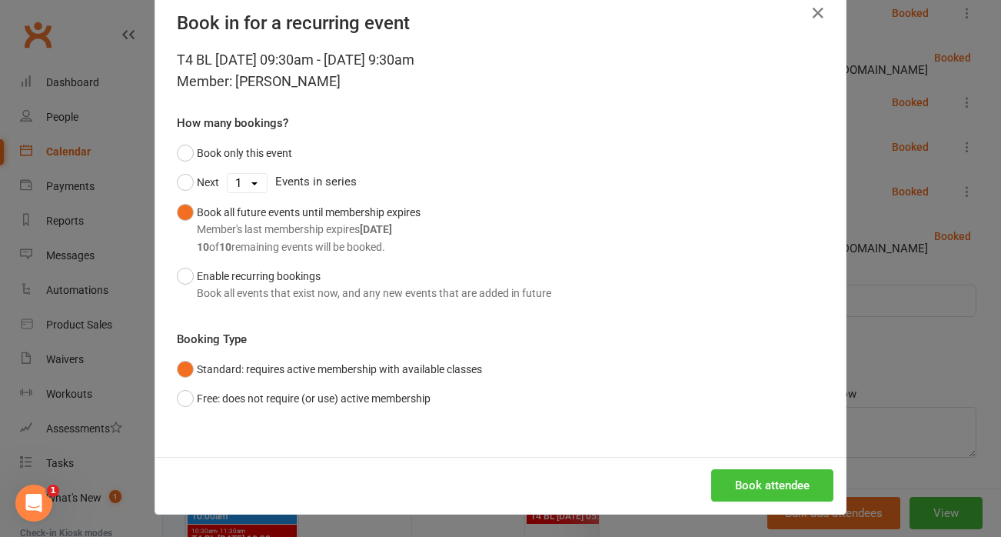
click at [793, 476] on button "Book attendee" at bounding box center [772, 485] width 122 height 32
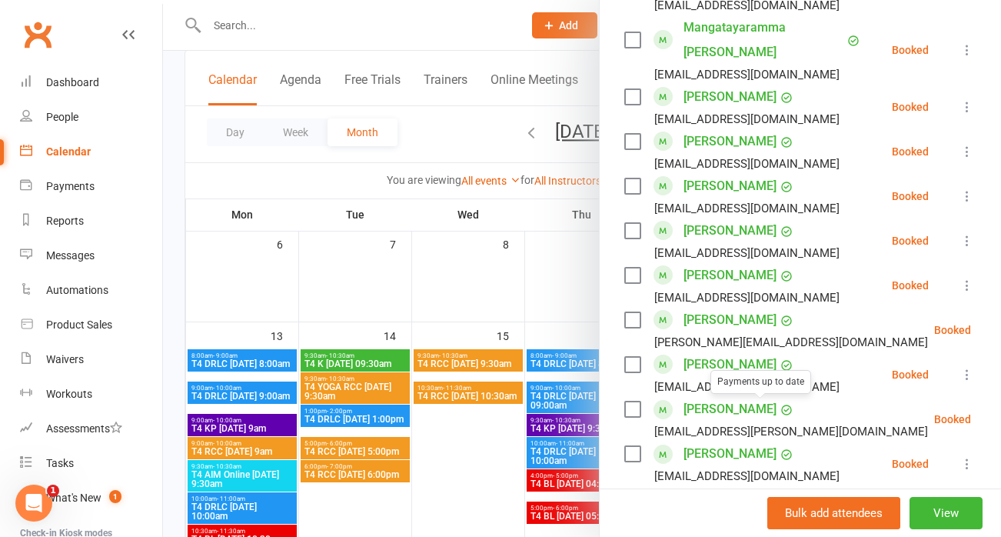
scroll to position [428, 0]
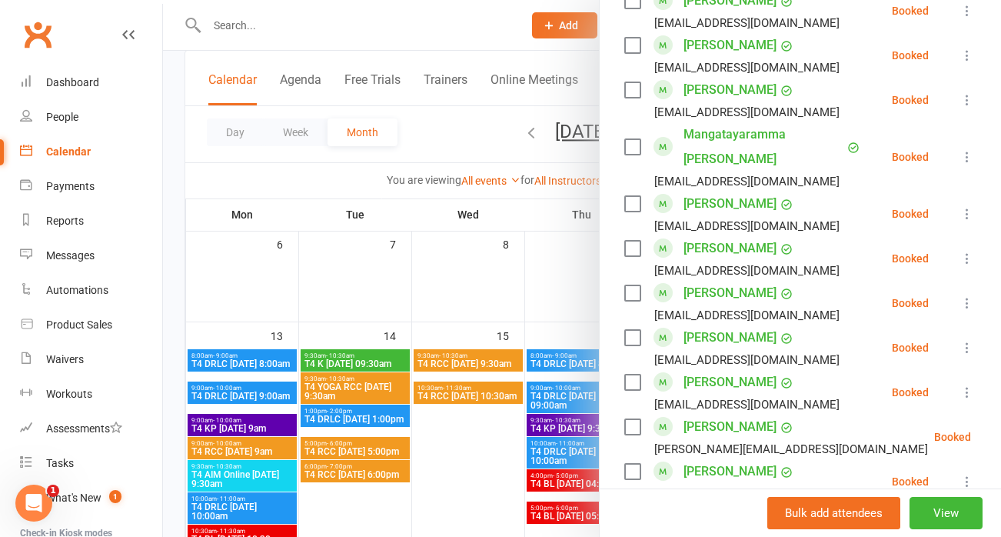
click at [729, 236] on link "[PERSON_NAME]" at bounding box center [730, 248] width 93 height 25
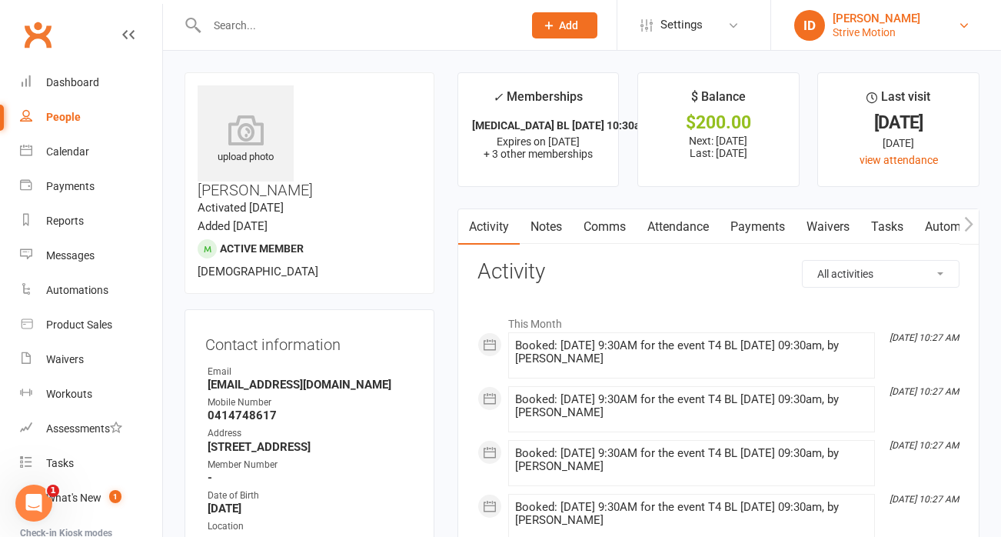
click at [881, 19] on div "[PERSON_NAME]" at bounding box center [877, 19] width 88 height 14
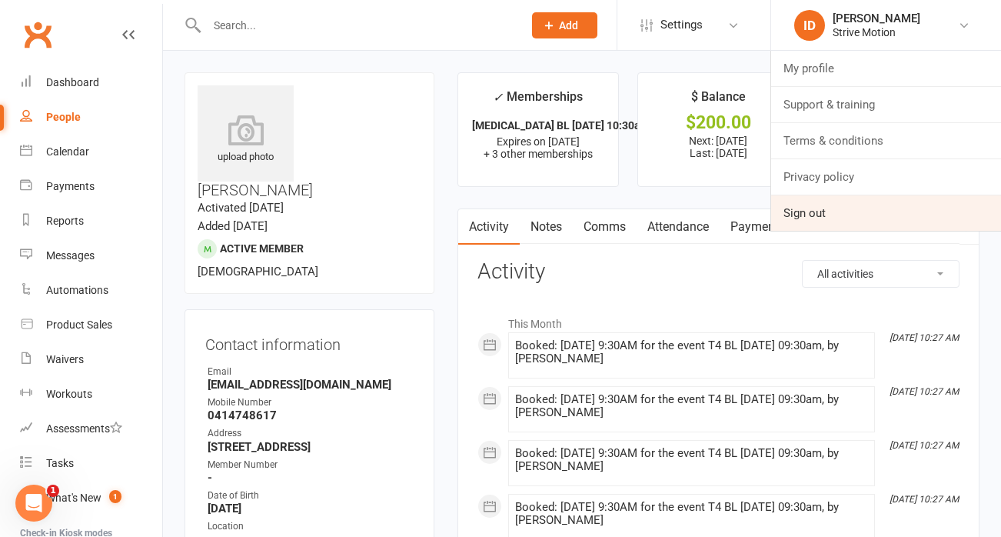
click at [814, 204] on link "Sign out" at bounding box center [886, 212] width 230 height 35
